Goal: Task Accomplishment & Management: Complete application form

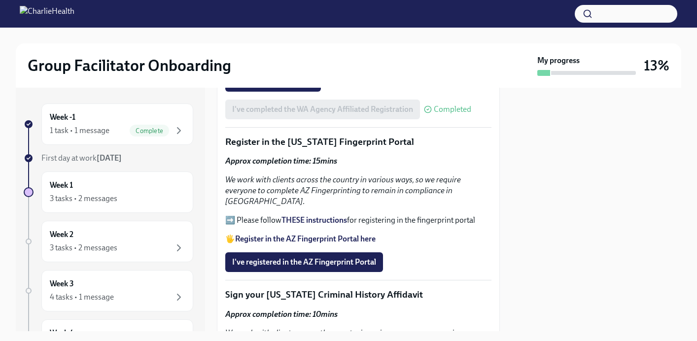
scroll to position [1154, 0]
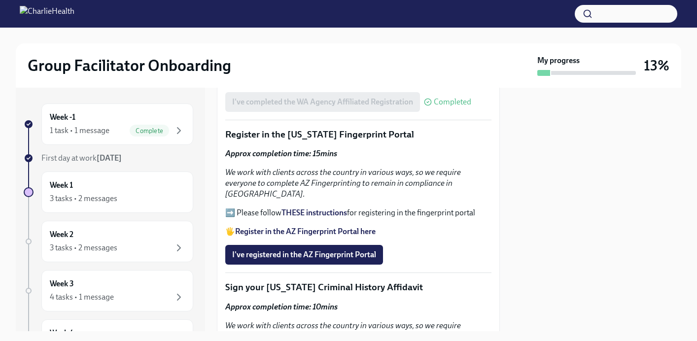
click at [335, 208] on strong "THESE instructions" at bounding box center [314, 212] width 66 height 9
click at [364, 250] on span "I've registered in the AZ Fingerprint Portal" at bounding box center [304, 255] width 144 height 10
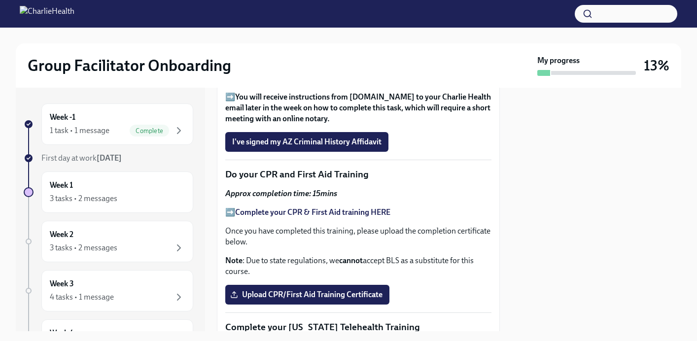
scroll to position [1424, 0]
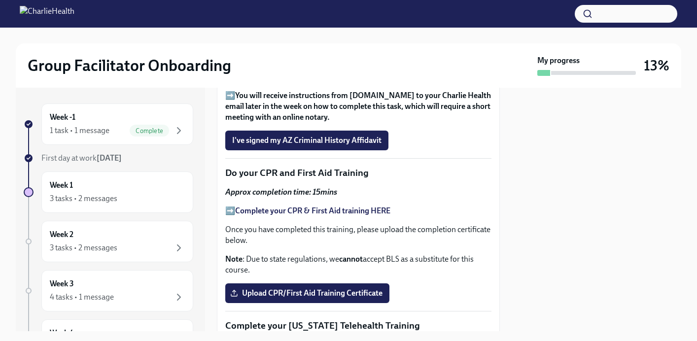
click at [382, 206] on strong "Complete your CPR & First Aid training HERE" at bounding box center [312, 210] width 155 height 9
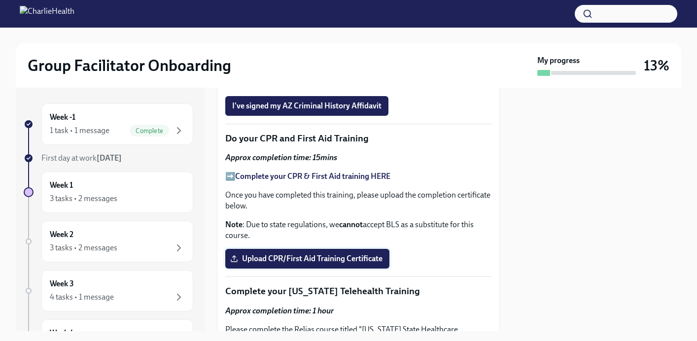
scroll to position [1457, 0]
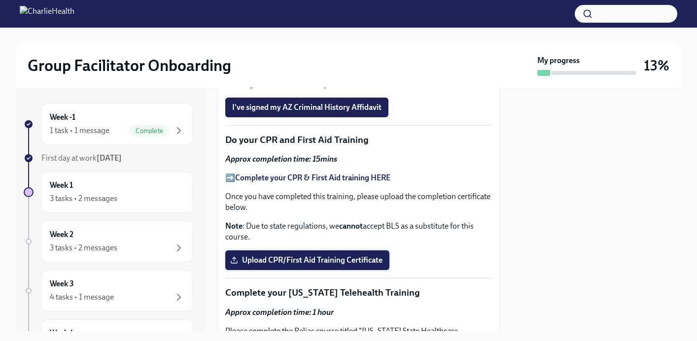
click at [379, 255] on span "Upload CPR/First Aid Training Certificate" at bounding box center [307, 260] width 150 height 10
click at [0, 0] on input "Upload CPR/First Aid Training Certificate" at bounding box center [0, 0] width 0 height 0
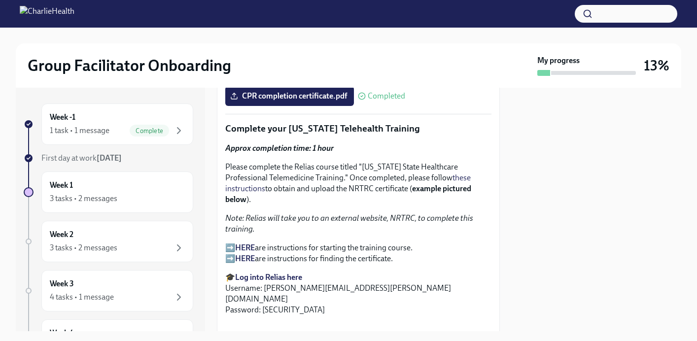
scroll to position [1623, 0]
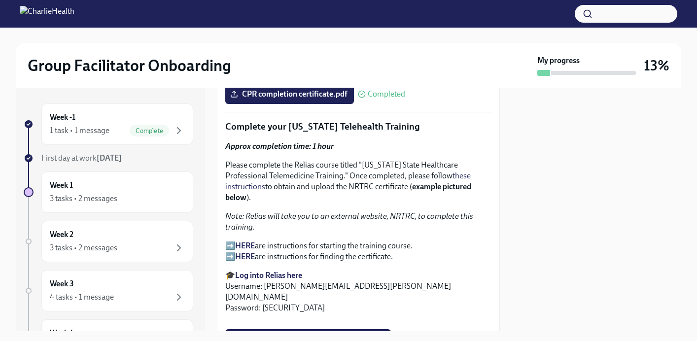
click at [247, 241] on strong "HERE" at bounding box center [245, 245] width 20 height 9
click at [244, 252] on strong "HERE" at bounding box center [245, 256] width 20 height 9
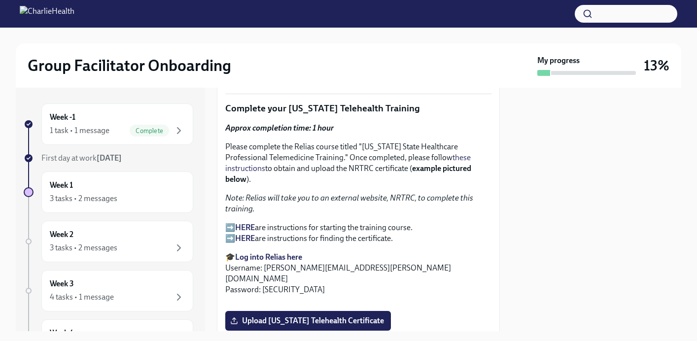
scroll to position [1642, 0]
click at [270, 252] on strong "Log into Relias here" at bounding box center [268, 256] width 67 height 9
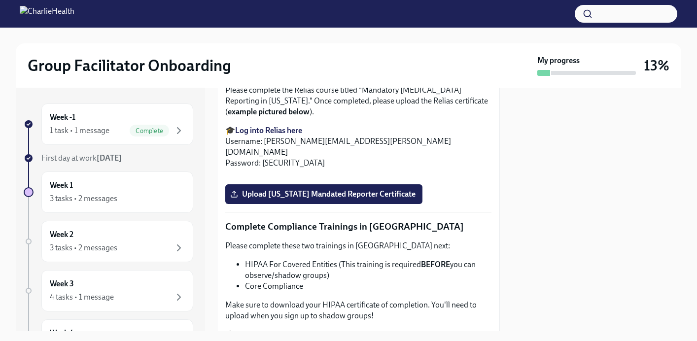
scroll to position [1946, 0]
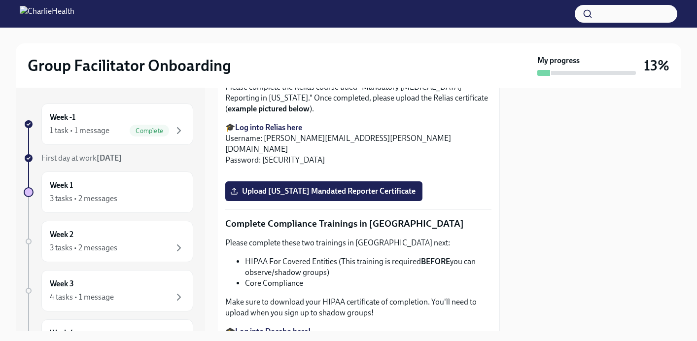
click at [369, 26] on label "Upload [US_STATE] Telehealth Certificate" at bounding box center [308, 16] width 166 height 20
click at [0, 0] on input "Upload [US_STATE] Telehealth Certificate" at bounding box center [0, 0] width 0 height 0
click at [567, 273] on div at bounding box center [596, 209] width 170 height 243
click at [341, 21] on span "Upload [US_STATE] Telehealth Certificate" at bounding box center [308, 16] width 152 height 10
click at [0, 0] on input "Upload [US_STATE] Telehealth Certificate" at bounding box center [0, 0] width 0 height 0
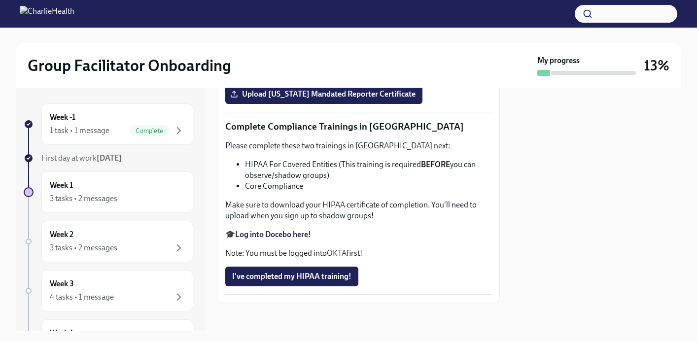
scroll to position [2050, 0]
